Goal: Find specific fact: Find specific fact

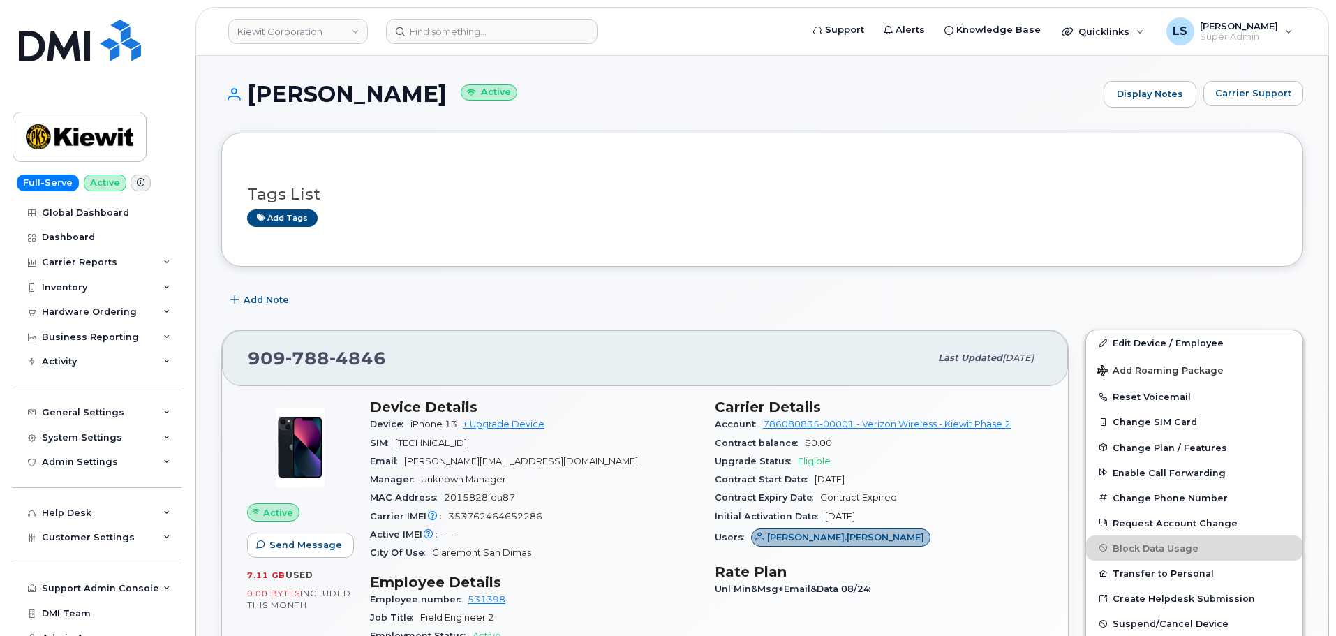
click at [364, 362] on span "4846" at bounding box center [357, 358] width 57 height 21
drag, startPoint x: 443, startPoint y: 341, endPoint x: 436, endPoint y: 348, distance: 9.4
click at [443, 342] on div "[PHONE_NUMBER] Last updated [DATE]" at bounding box center [645, 358] width 846 height 56
click at [415, 347] on div "909 788 4846" at bounding box center [589, 357] width 682 height 29
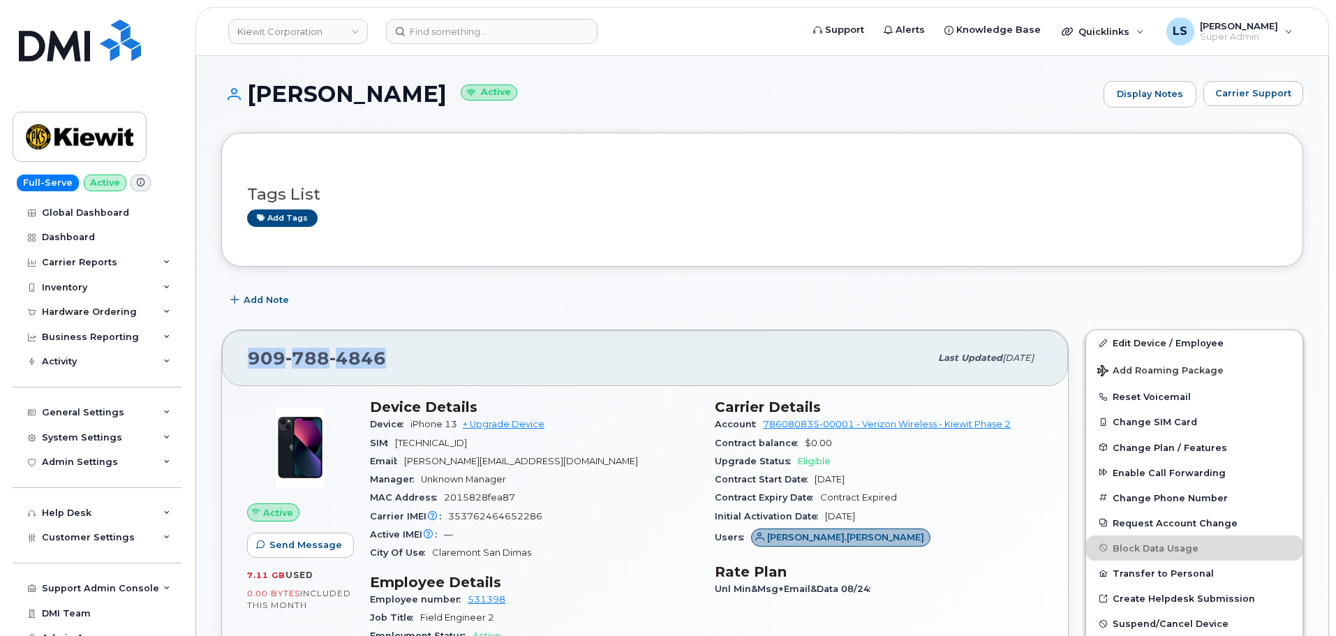
click at [344, 334] on div "909 788 4846 Last updated Sep 06, 2025" at bounding box center [645, 358] width 846 height 56
click at [318, 355] on span "788" at bounding box center [307, 358] width 44 height 21
click at [387, 331] on div "909 788 4846 Last updated Sep 06, 2025" at bounding box center [645, 358] width 846 height 56
click at [352, 366] on span "4846" at bounding box center [357, 358] width 57 height 21
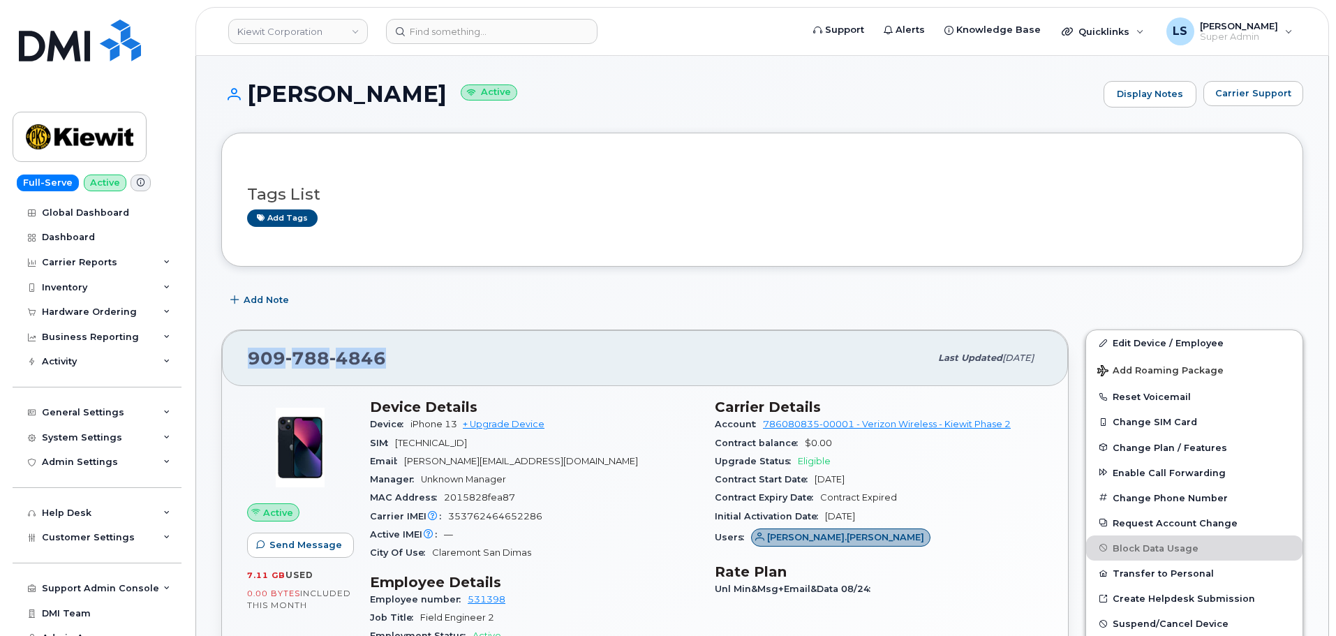
click at [352, 365] on span "4846" at bounding box center [357, 358] width 57 height 21
click at [377, 330] on div "909 788 4846 Last updated Sep 06, 2025" at bounding box center [645, 358] width 846 height 56
click at [304, 348] on span "788" at bounding box center [307, 358] width 44 height 21
click at [309, 352] on span "788" at bounding box center [307, 358] width 44 height 21
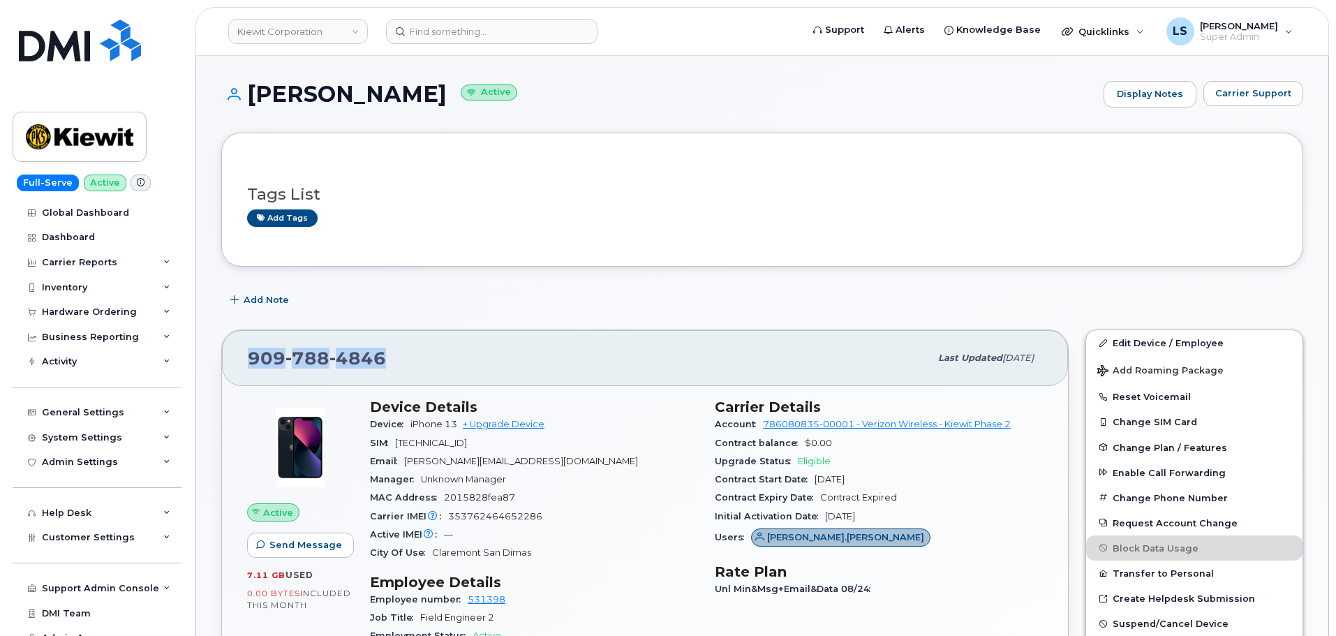
click at [311, 371] on div "909 788 4846" at bounding box center [589, 357] width 682 height 29
click at [313, 358] on span "788" at bounding box center [307, 358] width 44 height 21
drag, startPoint x: 313, startPoint y: 358, endPoint x: 328, endPoint y: 381, distance: 27.7
click at [314, 359] on span "788" at bounding box center [307, 358] width 44 height 21
click at [328, 381] on div "909 788 4846 Last updated Sep 06, 2025" at bounding box center [645, 358] width 846 height 56
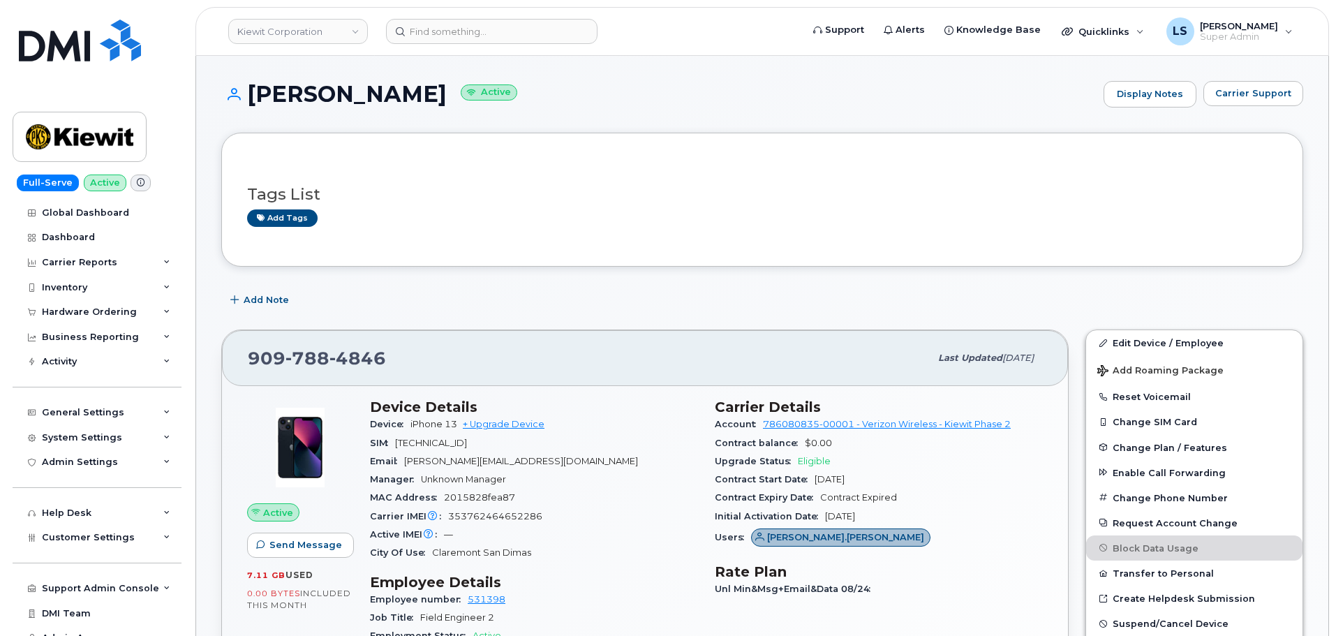
click at [314, 358] on span "788" at bounding box center [307, 358] width 44 height 21
click at [329, 365] on span "4846" at bounding box center [357, 358] width 57 height 21
